Goal: Navigation & Orientation: Find specific page/section

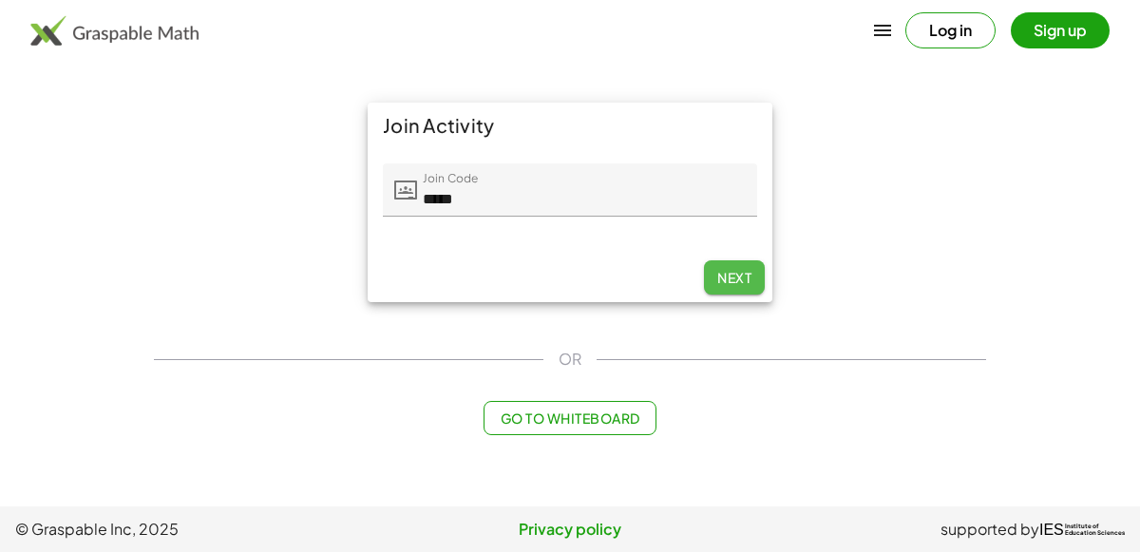
click at [739, 276] on span "Next" at bounding box center [734, 277] width 34 height 17
type input "*****"
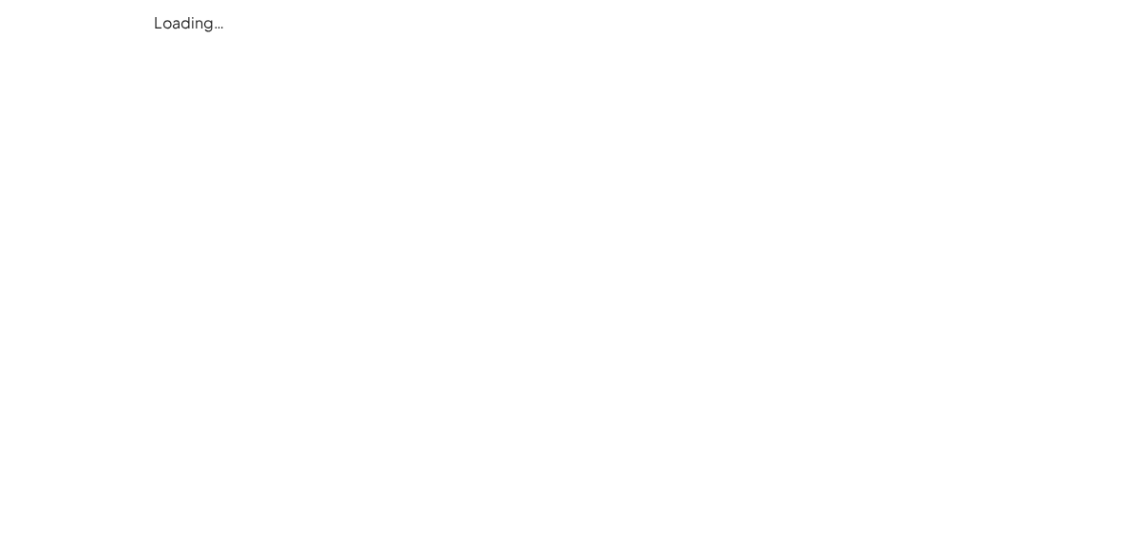
click at [0, 0] on div "Loading…" at bounding box center [0, 0] width 0 height 0
click at [0, 0] on div at bounding box center [0, 0] width 0 height 0
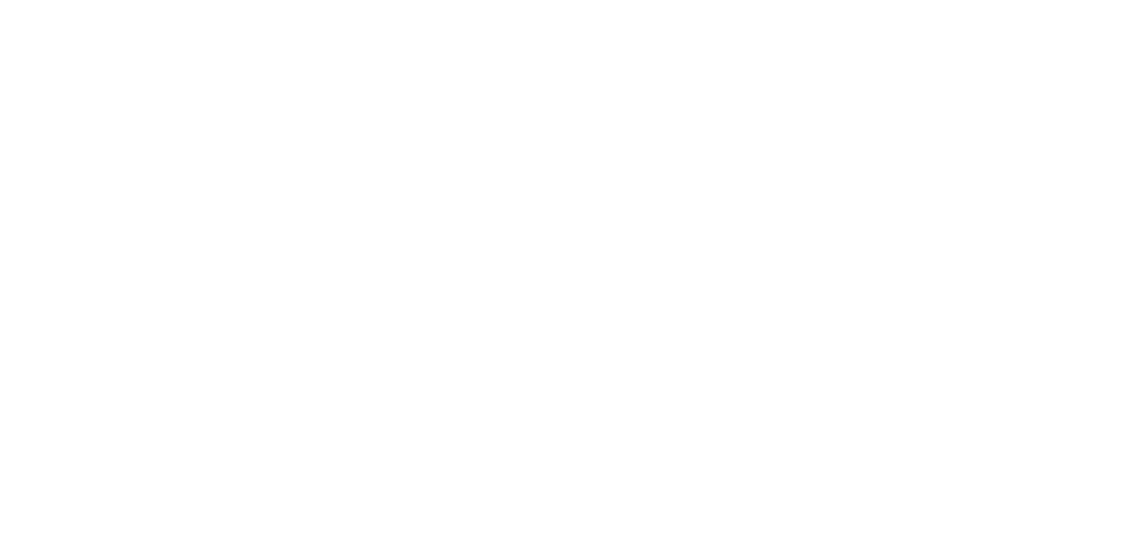
click at [0, 0] on div at bounding box center [0, 0] width 0 height 0
click at [0, 0] on div "Loading…" at bounding box center [0, 0] width 0 height 0
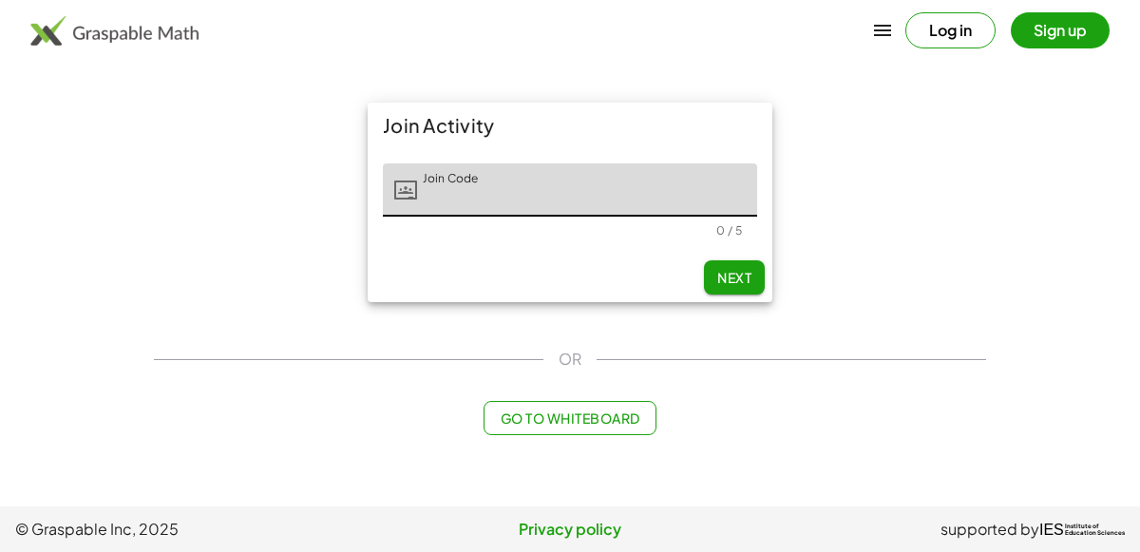
click at [135, 38] on img at bounding box center [114, 30] width 168 height 30
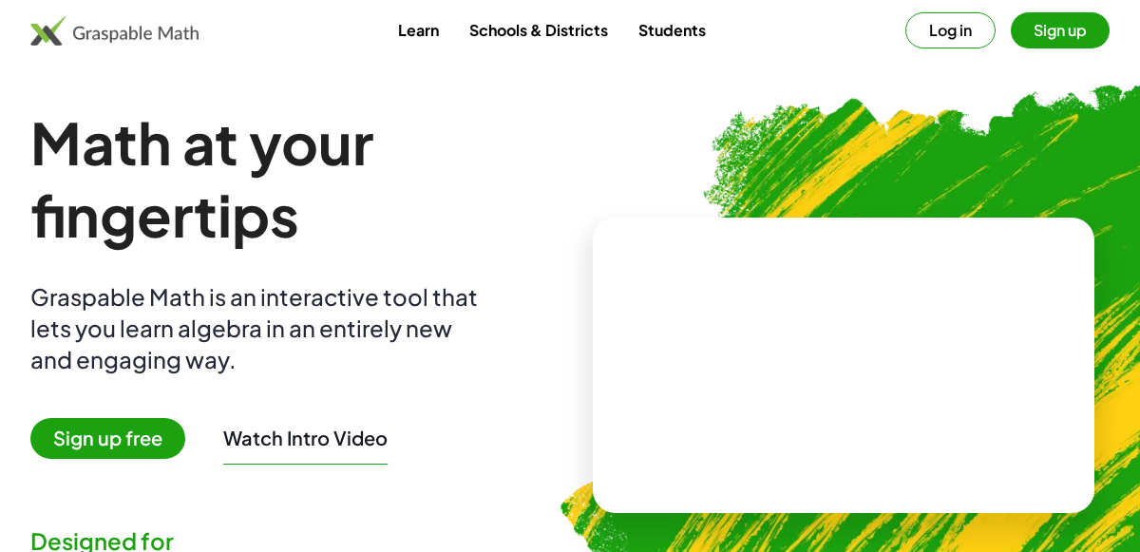
click at [455, 163] on h1 "Math at your fingertips" at bounding box center [296, 178] width 532 height 144
click at [950, 28] on button "Log in" at bounding box center [950, 30] width 90 height 36
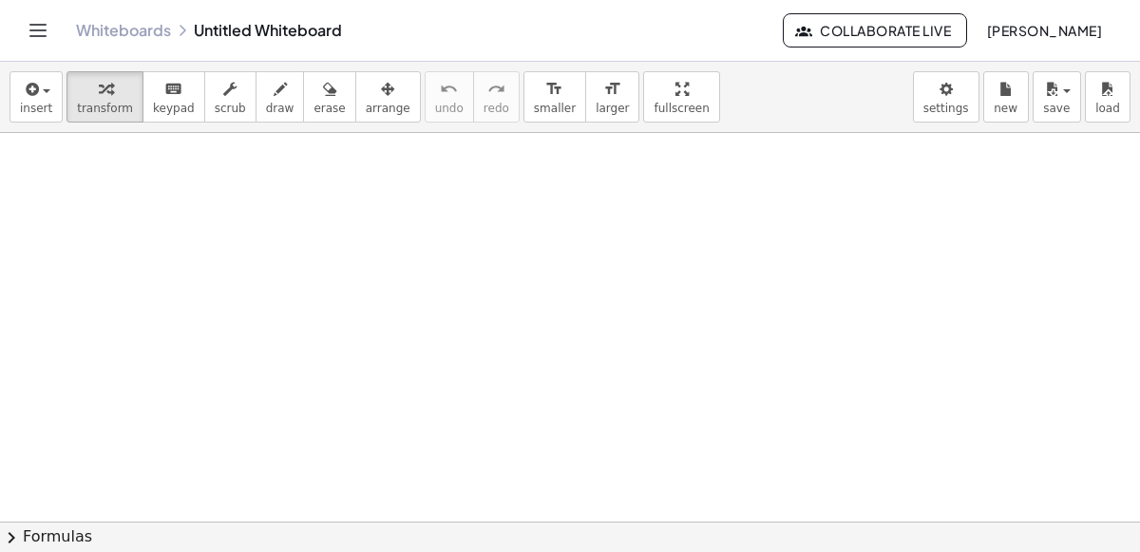
click at [42, 40] on icon "Toggle navigation" at bounding box center [38, 30] width 23 height 23
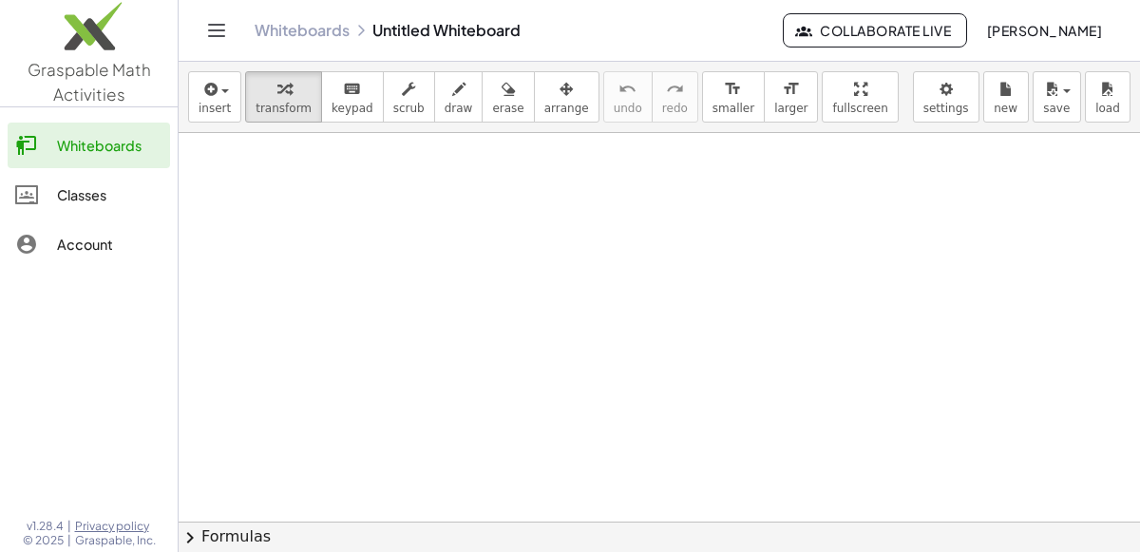
click at [87, 200] on div "Classes" at bounding box center [109, 194] width 105 height 23
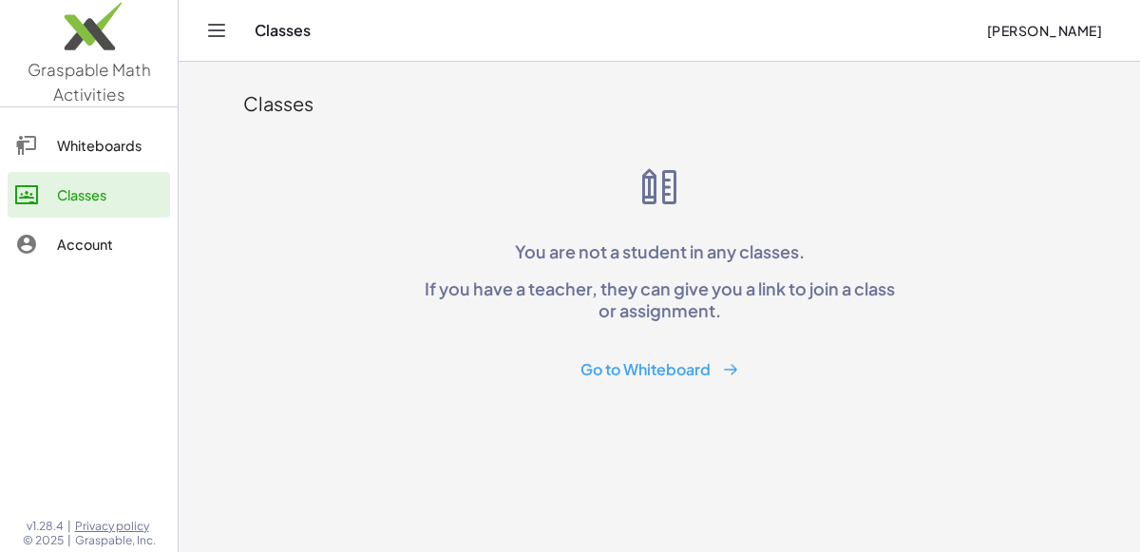
click at [694, 370] on button "Go to Whiteboard" at bounding box center [659, 369] width 189 height 35
click at [218, 27] on icon "Toggle navigation" at bounding box center [216, 30] width 23 height 23
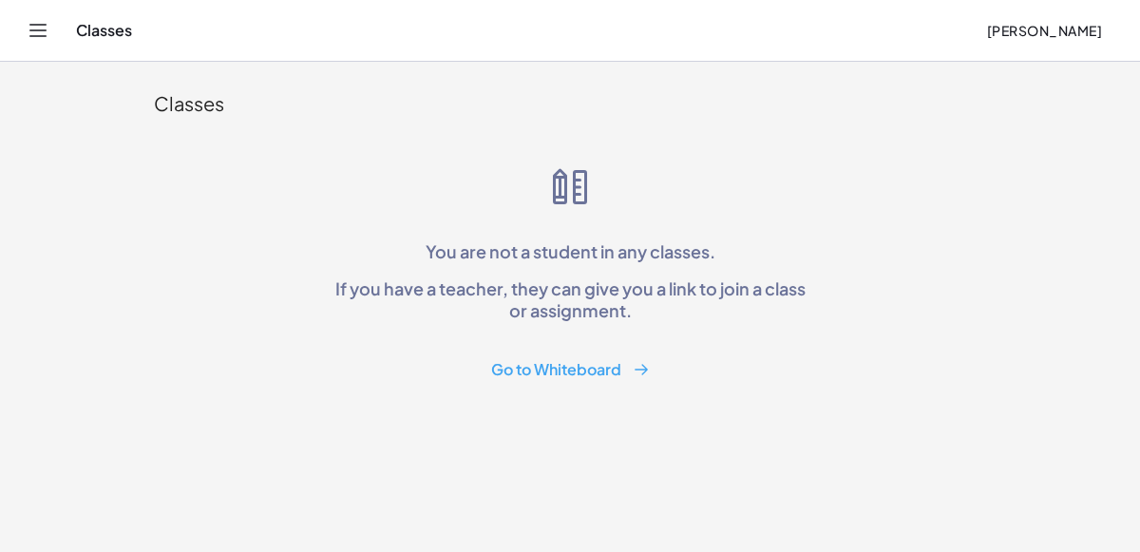
click at [69, 28] on div "Classes Kiley Edgerton" at bounding box center [570, 30] width 1094 height 61
click at [44, 27] on icon "Toggle navigation" at bounding box center [38, 30] width 23 height 23
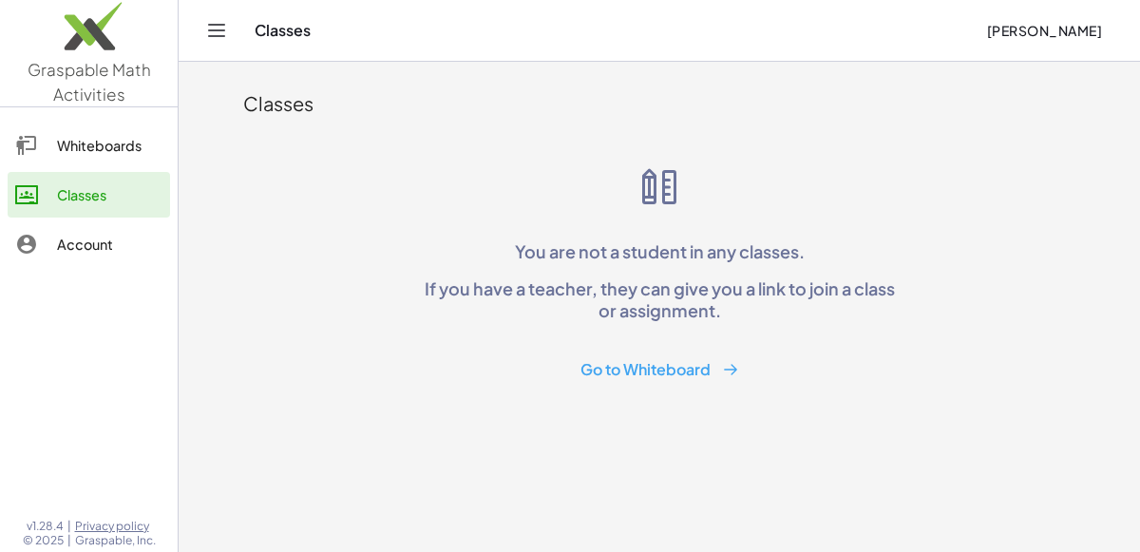
click at [105, 241] on div "Account" at bounding box center [109, 244] width 105 height 23
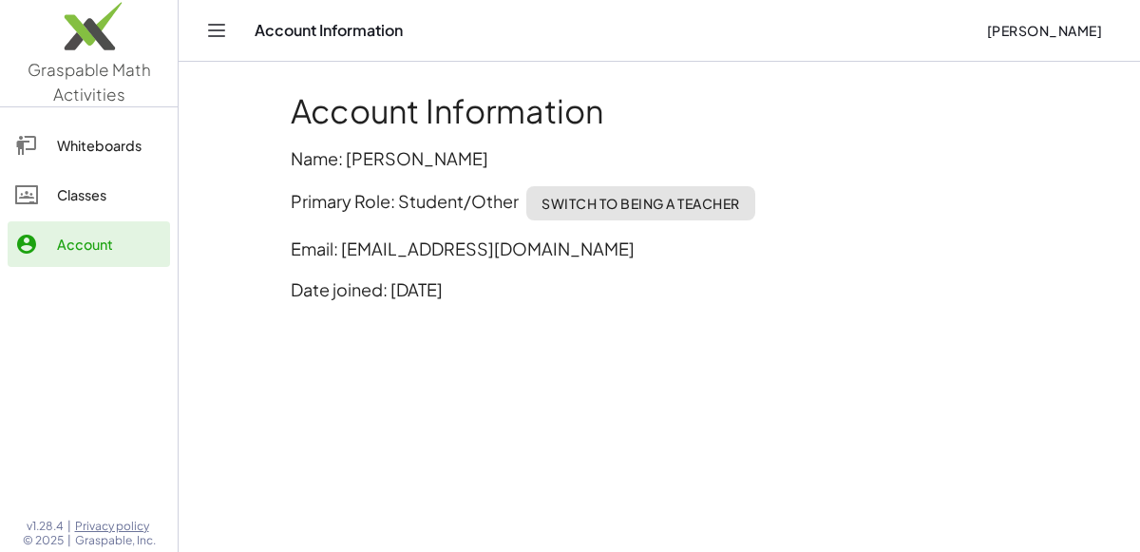
click at [458, 250] on p "Email: 176524@suhsd.net" at bounding box center [659, 249] width 737 height 26
